Goal: Task Accomplishment & Management: Use online tool/utility

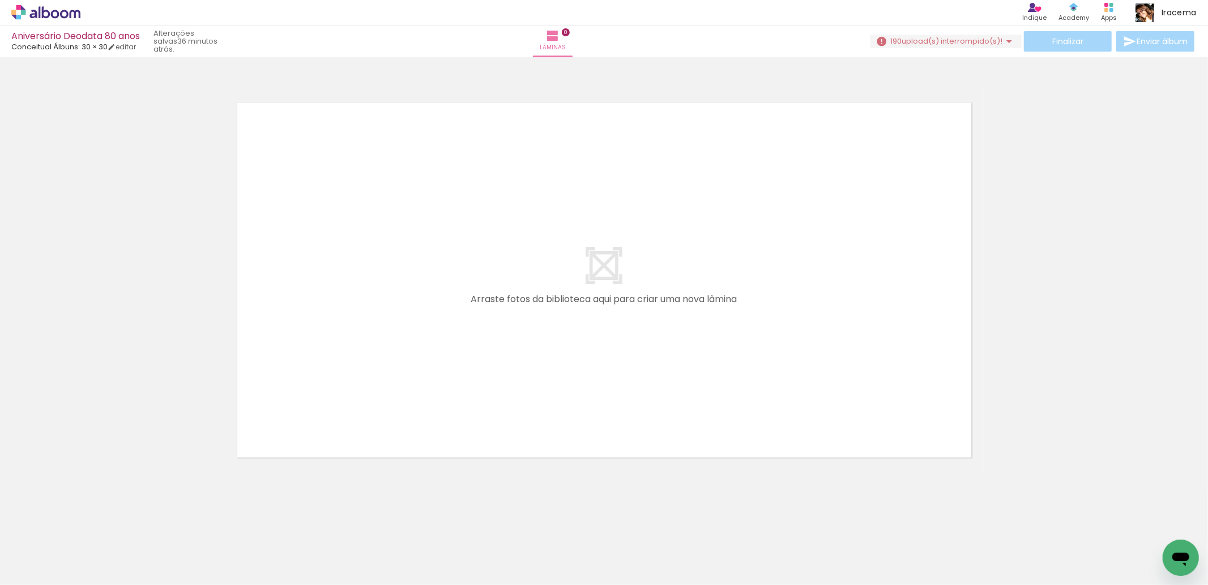
click at [1007, 40] on iron-icon at bounding box center [1010, 42] width 14 height 14
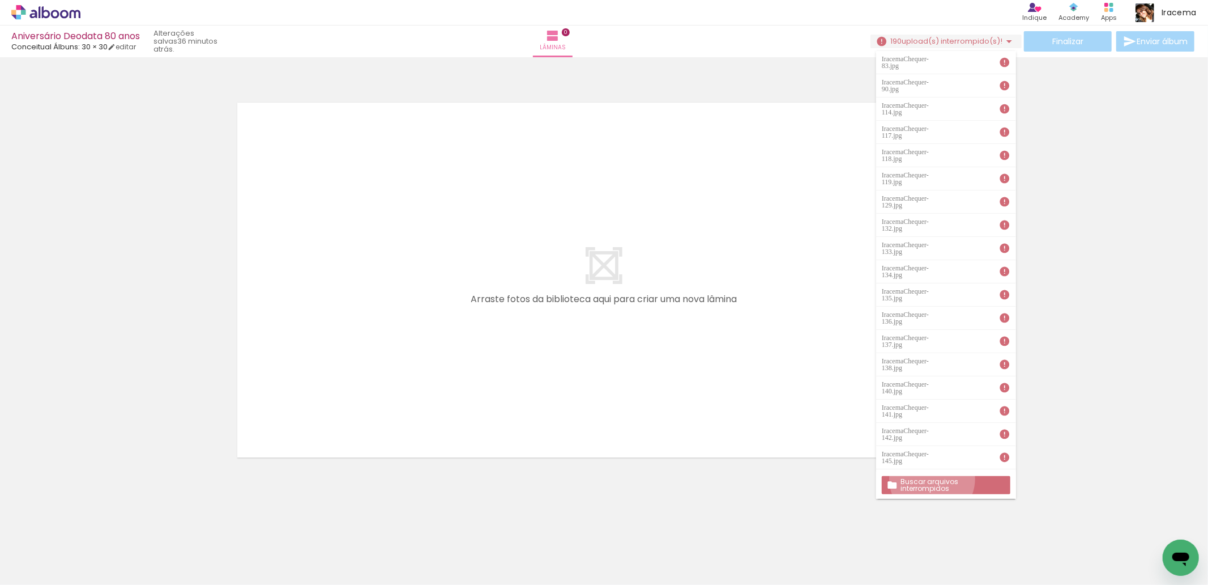
click at [0, 0] on slot "Buscar arquivos interrompidos" at bounding box center [0, 0] width 0 height 0
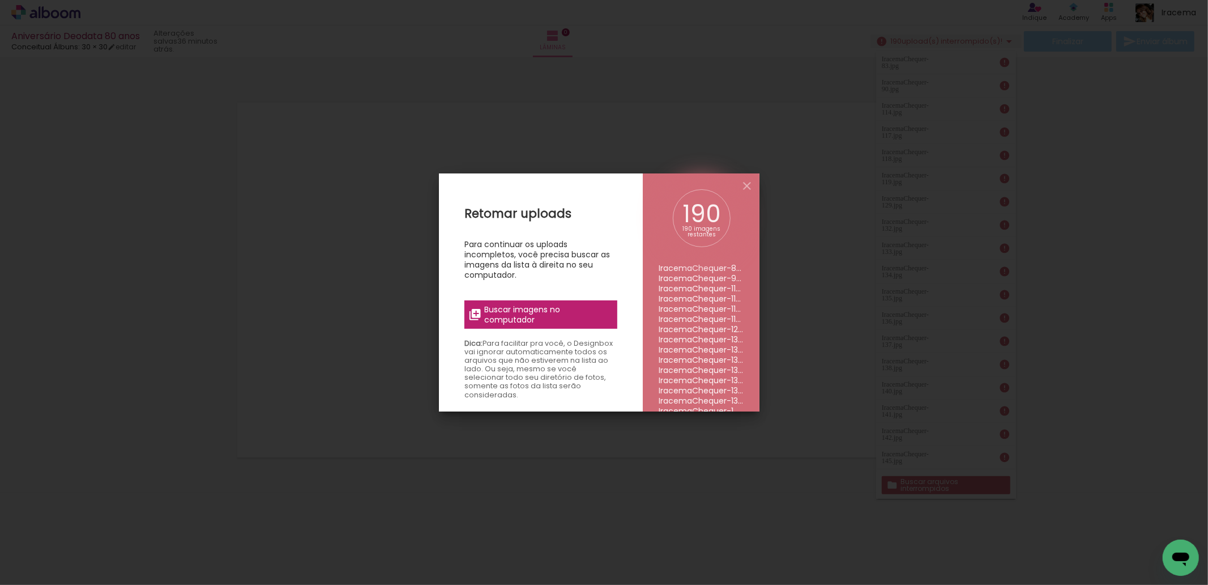
click at [517, 319] on span "Buscar imagens no computador" at bounding box center [547, 314] width 126 height 20
click at [0, 0] on input "file" at bounding box center [0, 0] width 0 height 0
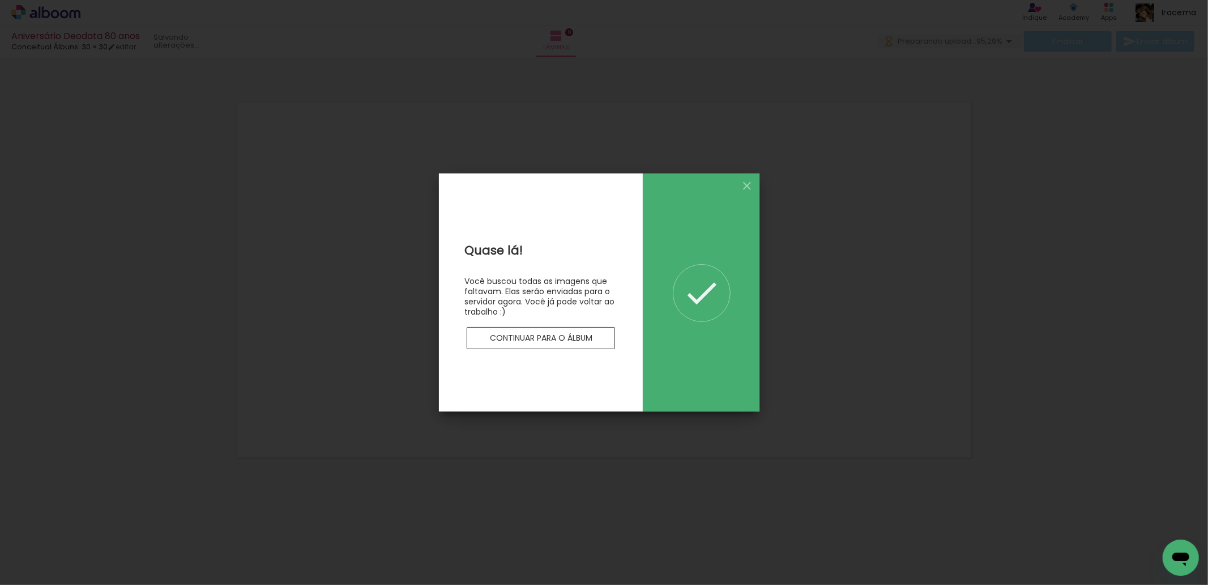
click at [0, 0] on slot "Continuar para o álbum" at bounding box center [0, 0] width 0 height 0
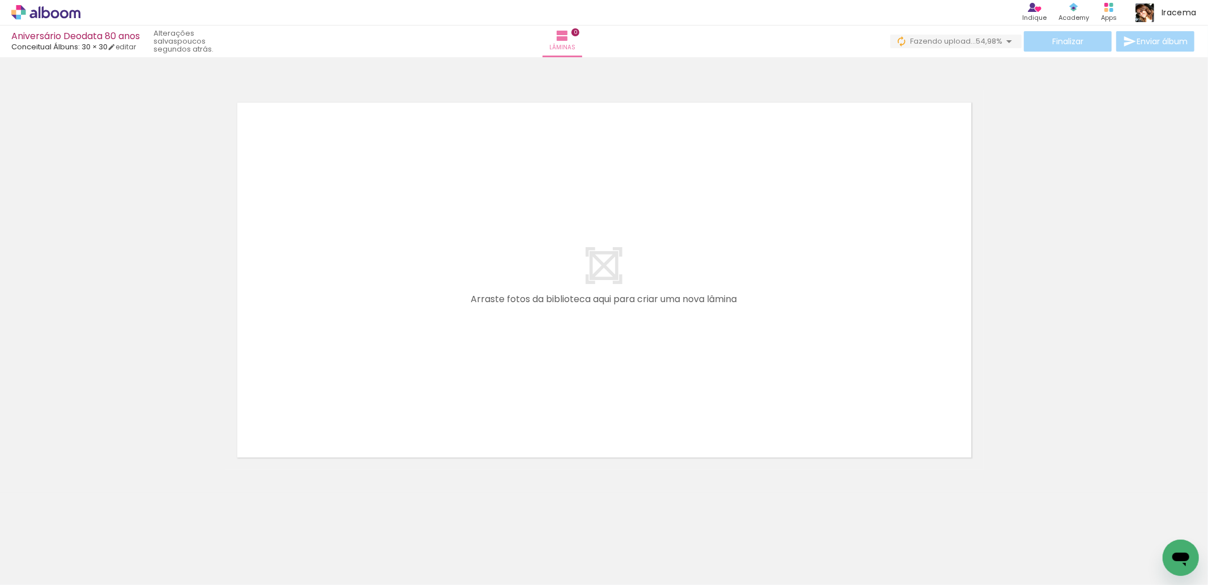
click at [613, 180] on quentale-layouter at bounding box center [604, 280] width 759 height 380
